Goal: Information Seeking & Learning: Understand process/instructions

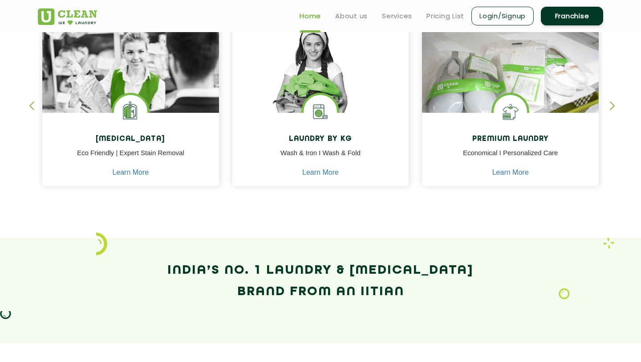
scroll to position [347, 0]
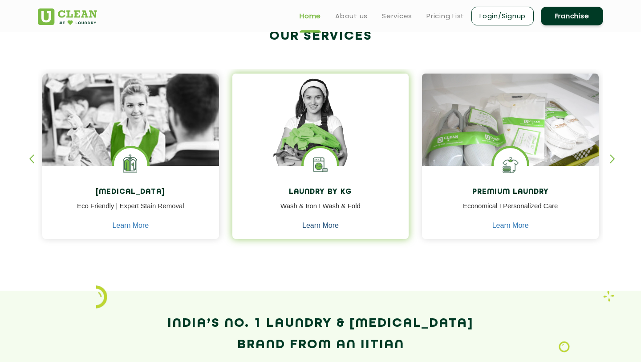
click at [324, 226] on link "Learn More" at bounding box center [320, 225] width 37 height 8
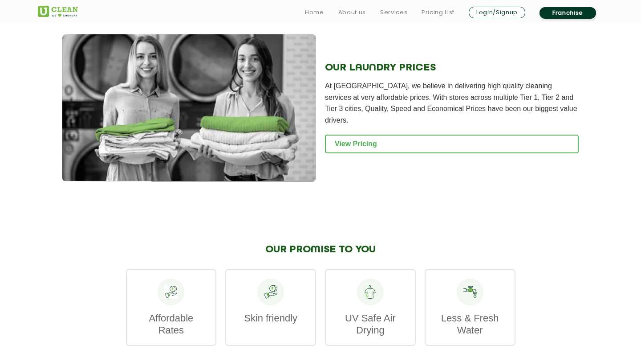
scroll to position [1192, 0]
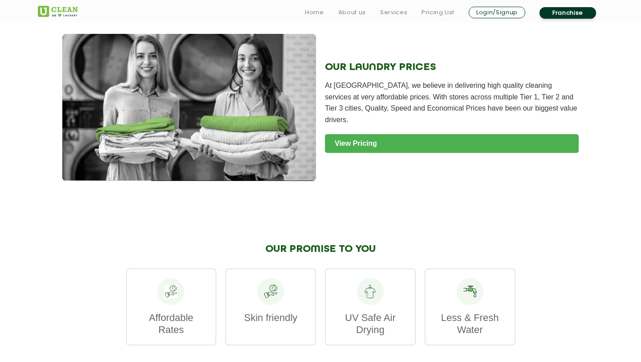
click at [366, 137] on link "View Pricing" at bounding box center [452, 143] width 254 height 19
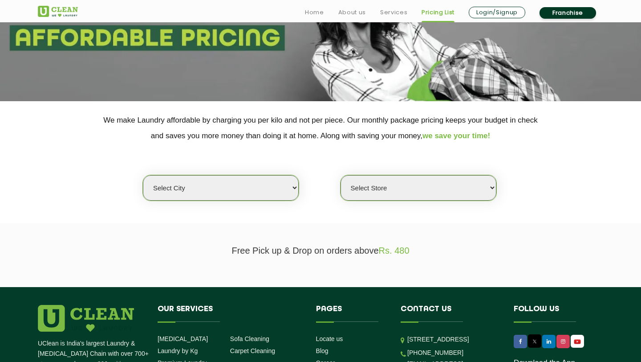
scroll to position [123, 0]
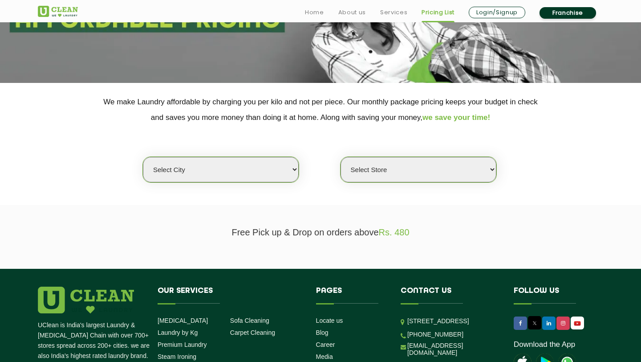
click at [276, 172] on select "Select city [GEOGRAPHIC_DATA] [GEOGRAPHIC_DATA] [GEOGRAPHIC_DATA] [GEOGRAPHIC_D…" at bounding box center [221, 169] width 156 height 25
click at [269, 166] on select "Select city [GEOGRAPHIC_DATA] [GEOGRAPHIC_DATA] [GEOGRAPHIC_DATA] [GEOGRAPHIC_D…" at bounding box center [221, 169] width 156 height 25
